Goal: Find specific page/section: Find specific page/section

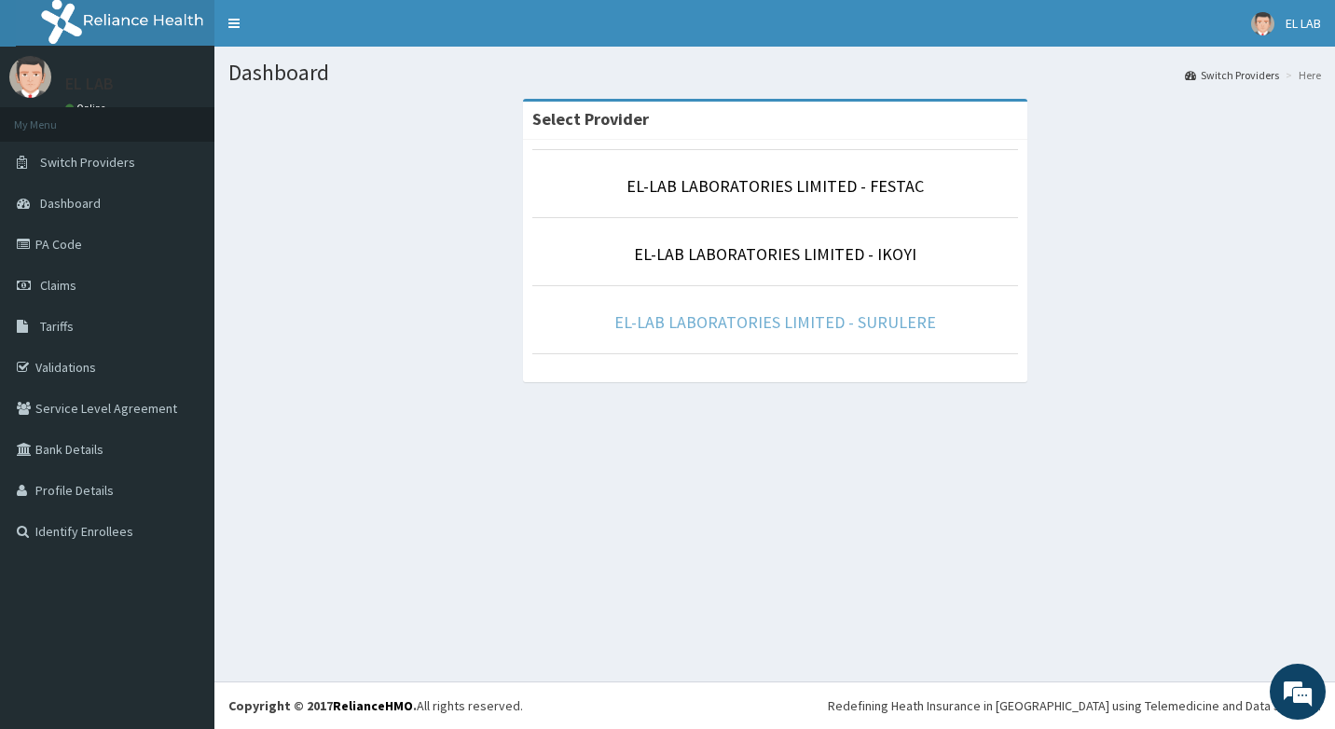
click at [876, 321] on link "EL-LAB LABORATORIES LIMITED - SURULERE" at bounding box center [776, 321] width 322 height 21
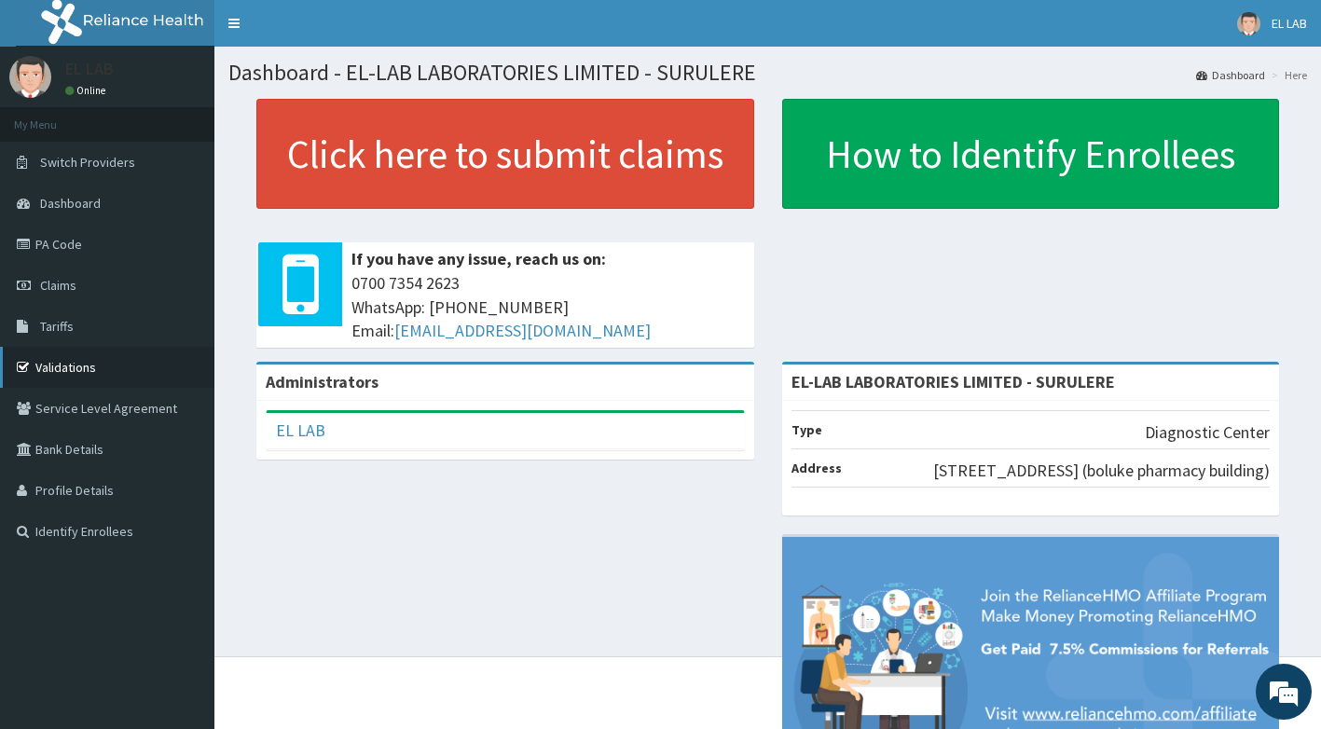
click at [101, 363] on link "Validations" at bounding box center [107, 367] width 214 height 41
click at [142, 366] on link "Validations" at bounding box center [107, 367] width 214 height 41
